Goal: Task Accomplishment & Management: Complete application form

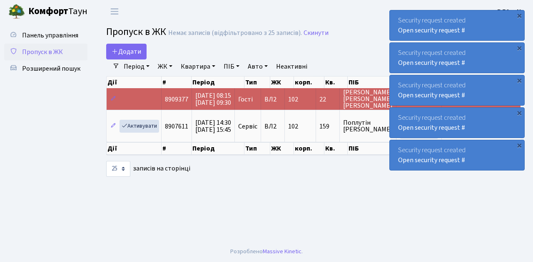
select select "25"
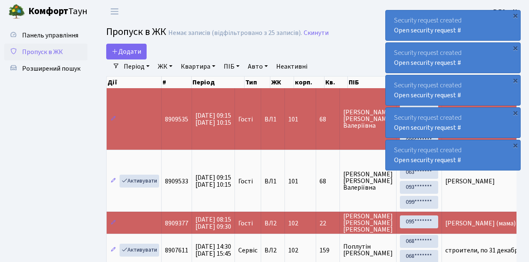
click at [45, 54] on span "Пропуск в ЖК" at bounding box center [42, 51] width 41 height 9
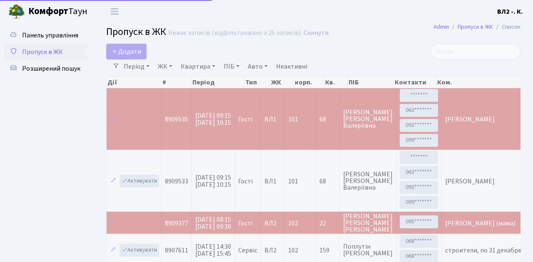
select select "25"
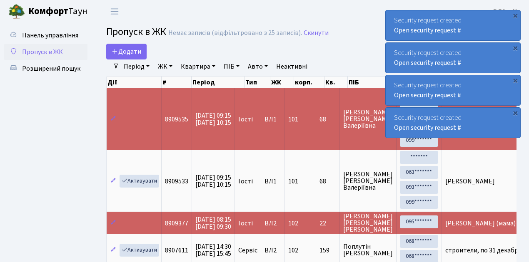
click at [56, 49] on span "Пропуск в ЖК" at bounding box center [42, 51] width 41 height 9
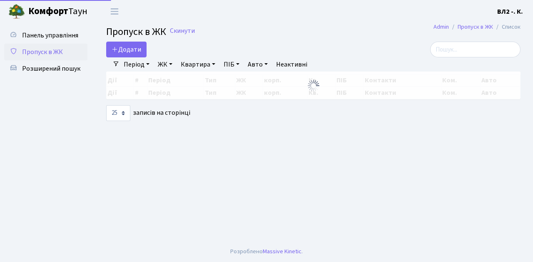
select select "25"
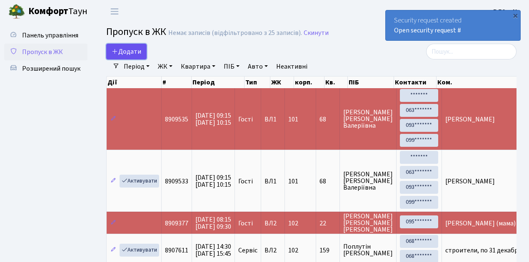
click at [134, 54] on span "Додати" at bounding box center [127, 51] width 30 height 9
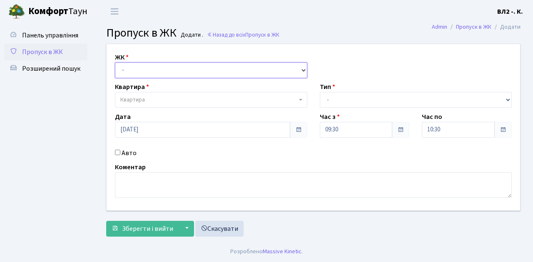
click at [142, 72] on select "- ВЛ1, Ужгородський пров., 4/1 ВЛ2, Голосіївський просп., 76 ВЛ3, пр.Голосіївсь…" at bounding box center [211, 70] width 192 height 16
select select "317"
click at [115, 62] on select "- ВЛ1, Ужгородський пров., 4/1 ВЛ2, Голосіївський просп., 76 ВЛ3, пр.Голосіївсь…" at bounding box center [211, 70] width 192 height 16
select select
click at [142, 102] on span "Квартира" at bounding box center [132, 100] width 25 height 8
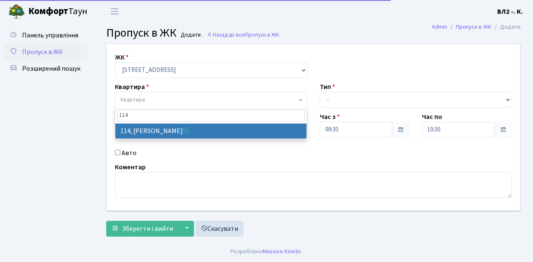
type input "114"
select select "38278"
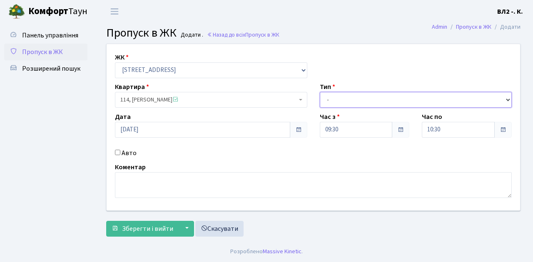
click at [327, 101] on select "- Доставка Таксі Гості Сервіс" at bounding box center [416, 100] width 192 height 16
select select "1"
click at [320, 92] on select "- Доставка Таксі Гості Сервіс" at bounding box center [416, 100] width 192 height 16
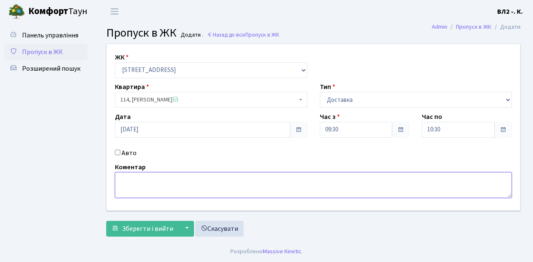
click at [142, 188] on textarea at bounding box center [313, 185] width 397 height 26
type textarea "Glovo"
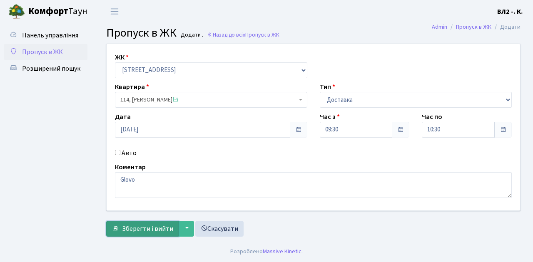
click at [147, 230] on span "Зберегти і вийти" at bounding box center [147, 229] width 51 height 9
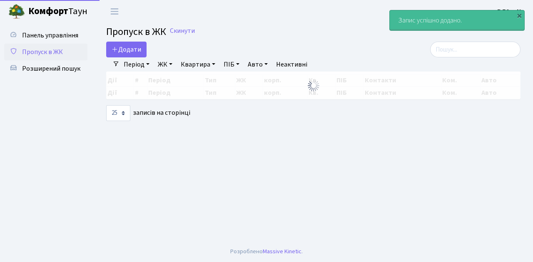
select select "25"
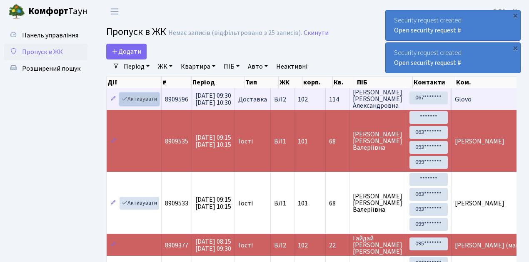
click at [142, 100] on link "Активувати" at bounding box center [140, 99] width 40 height 13
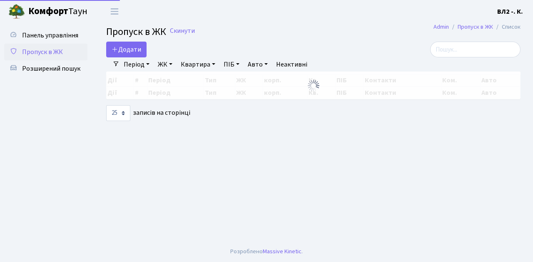
select select "25"
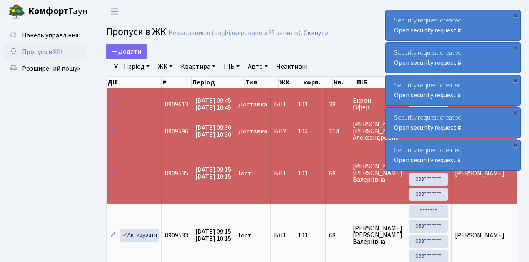
click at [55, 53] on span "Пропуск в ЖК" at bounding box center [42, 51] width 41 height 9
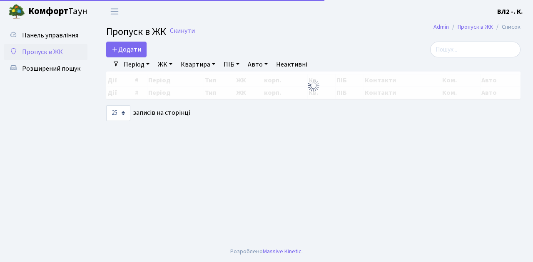
select select "25"
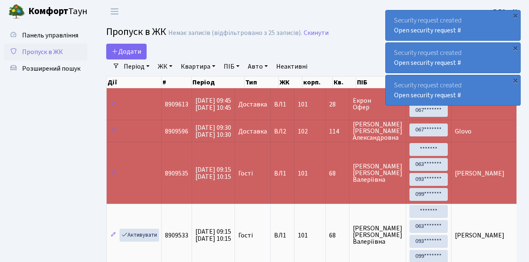
click at [53, 50] on span "Пропуск в ЖК" at bounding box center [42, 51] width 41 height 9
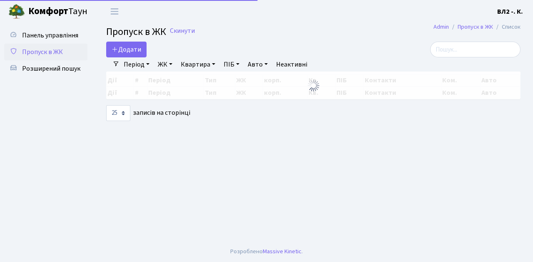
select select "25"
